Goal: Task Accomplishment & Management: Understand process/instructions

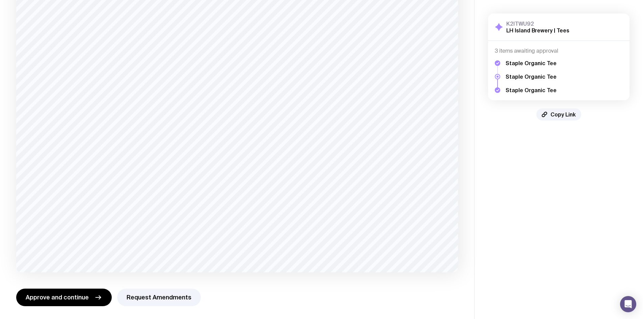
scroll to position [91, 0]
click at [154, 294] on button "Request Amendments" at bounding box center [159, 297] width 84 height 18
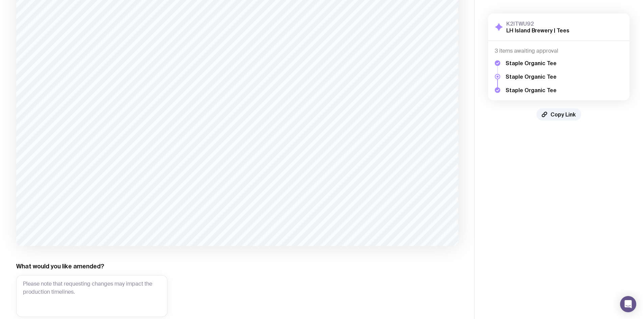
scroll to position [156, 0]
